Goal: Find contact information: Find contact information

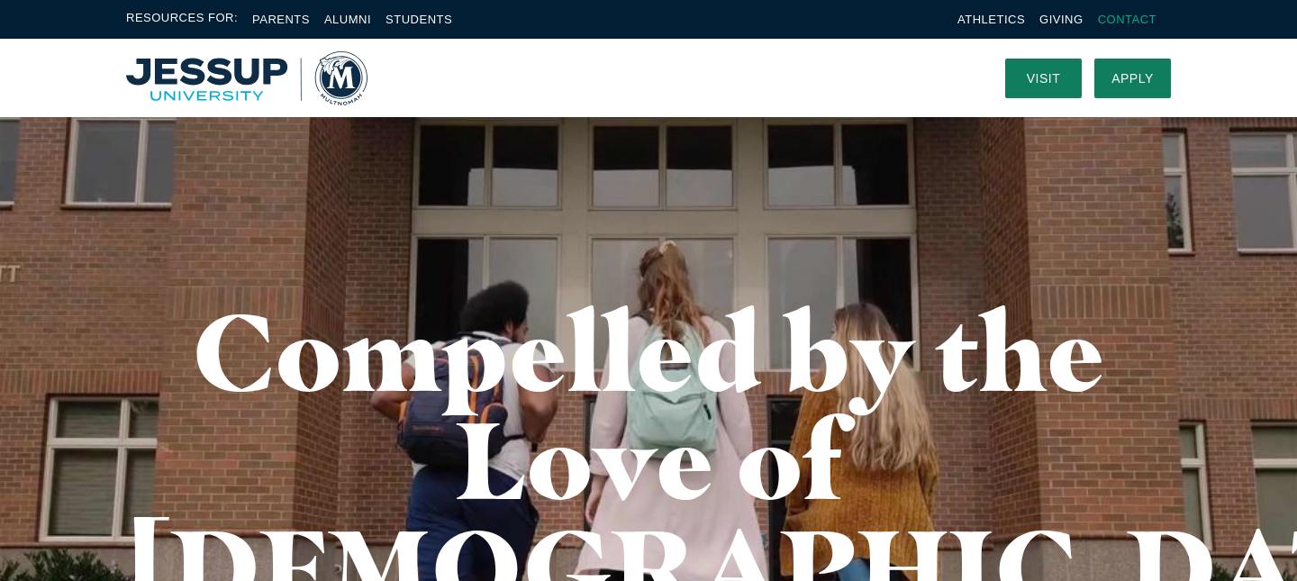
click at [1115, 22] on link "Contact" at bounding box center [1127, 20] width 59 height 14
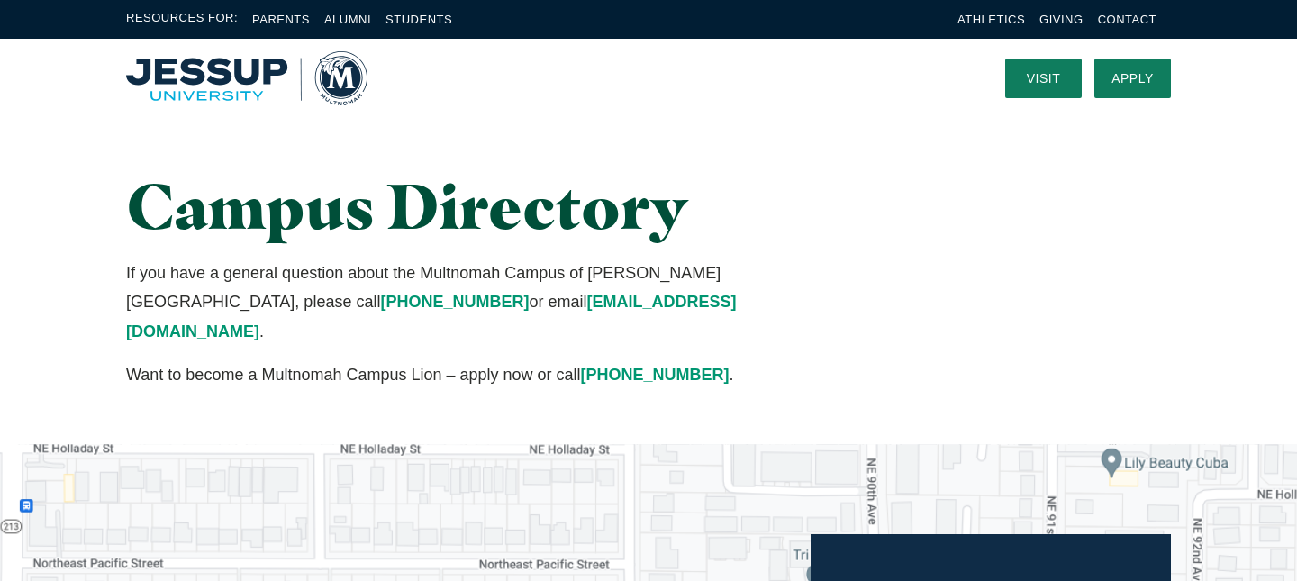
click at [400, 26] on li "Students" at bounding box center [419, 19] width 67 height 21
click at [415, 13] on link "Students" at bounding box center [419, 20] width 67 height 14
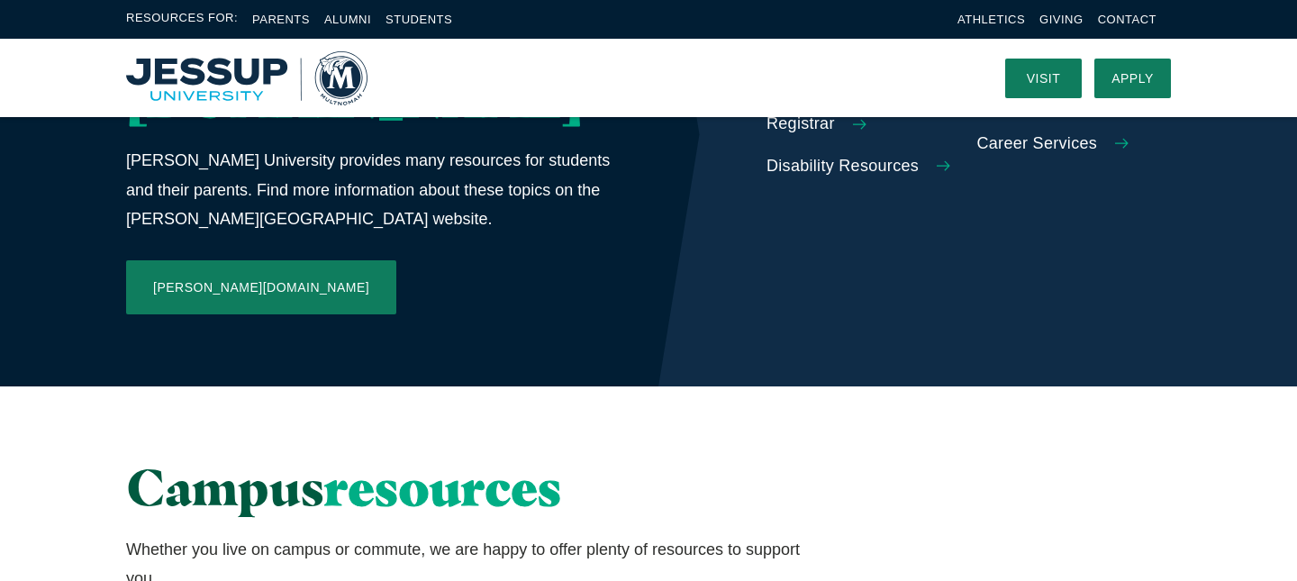
scroll to position [833, 0]
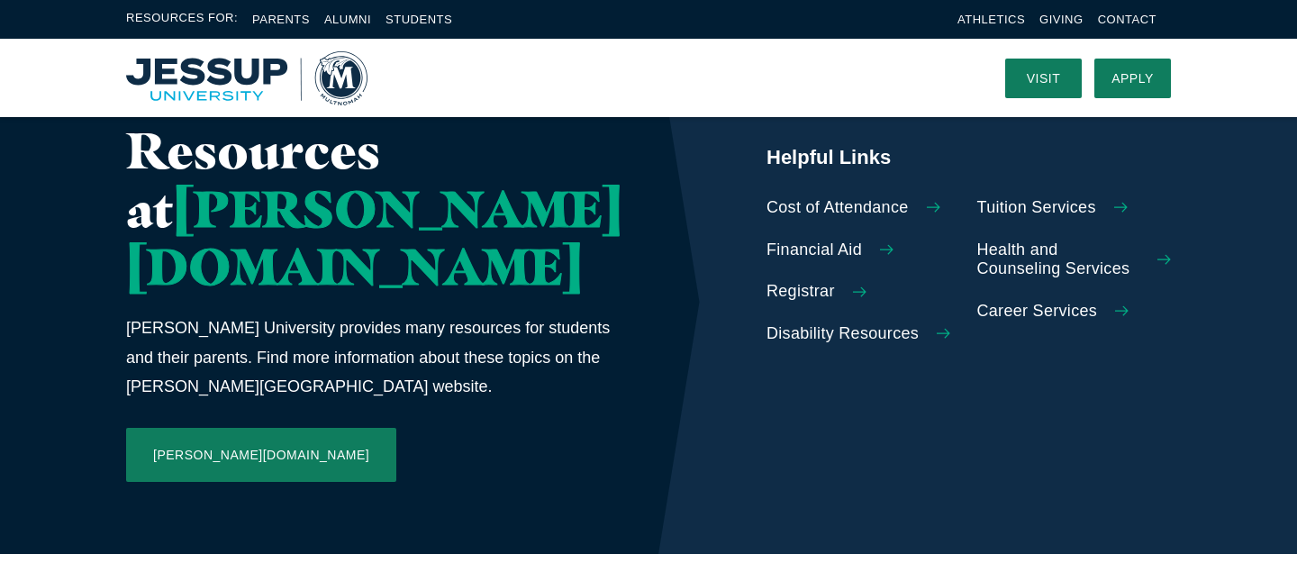
click at [787, 282] on link "Registrar" at bounding box center [864, 292] width 195 height 20
